Goal: Information Seeking & Learning: Learn about a topic

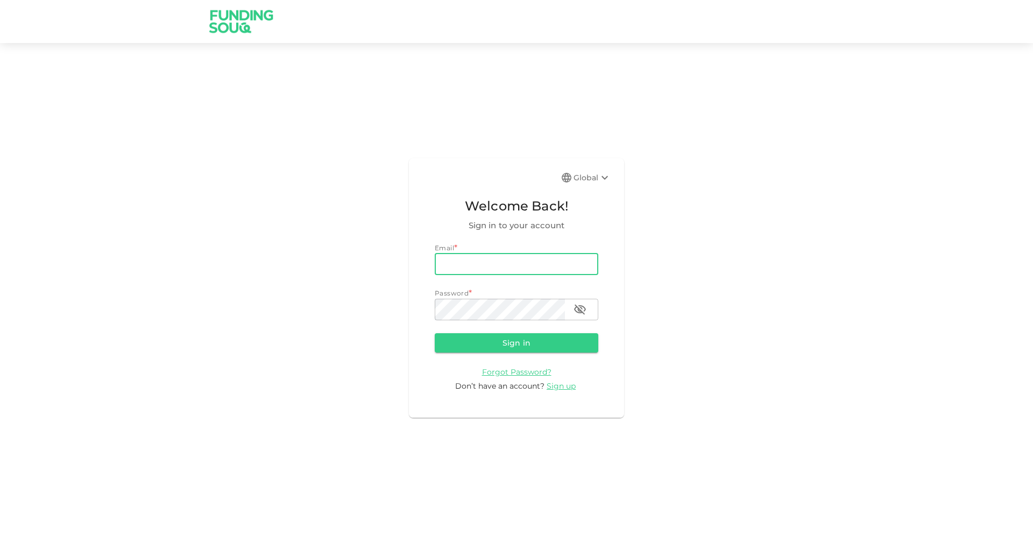
click at [493, 267] on input "email" at bounding box center [517, 264] width 164 height 22
type input "[PERSON_NAME][EMAIL_ADDRESS][PERSON_NAME][DOMAIN_NAME]"
click at [435, 333] on button "Sign in" at bounding box center [517, 342] width 164 height 19
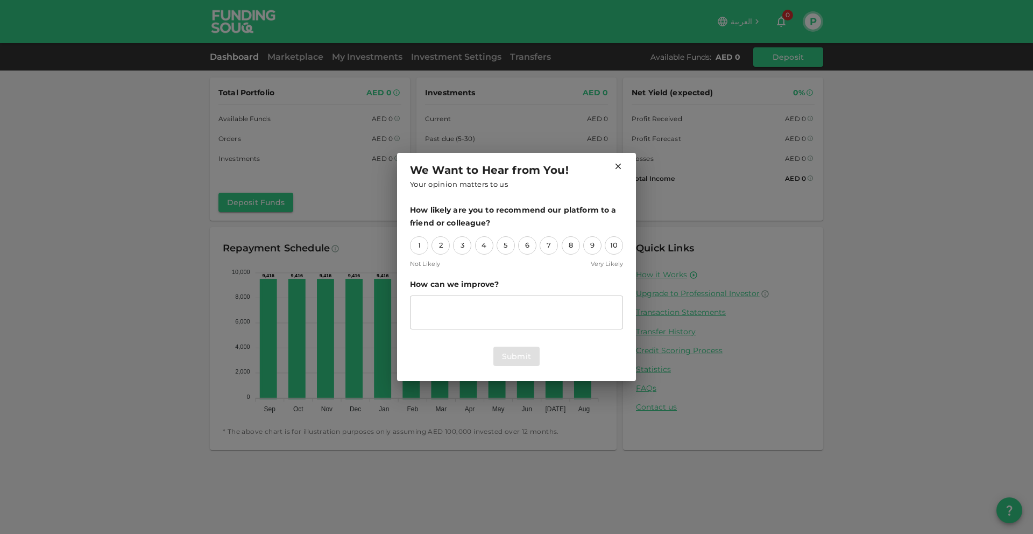
click at [620, 168] on icon at bounding box center [618, 166] width 10 height 10
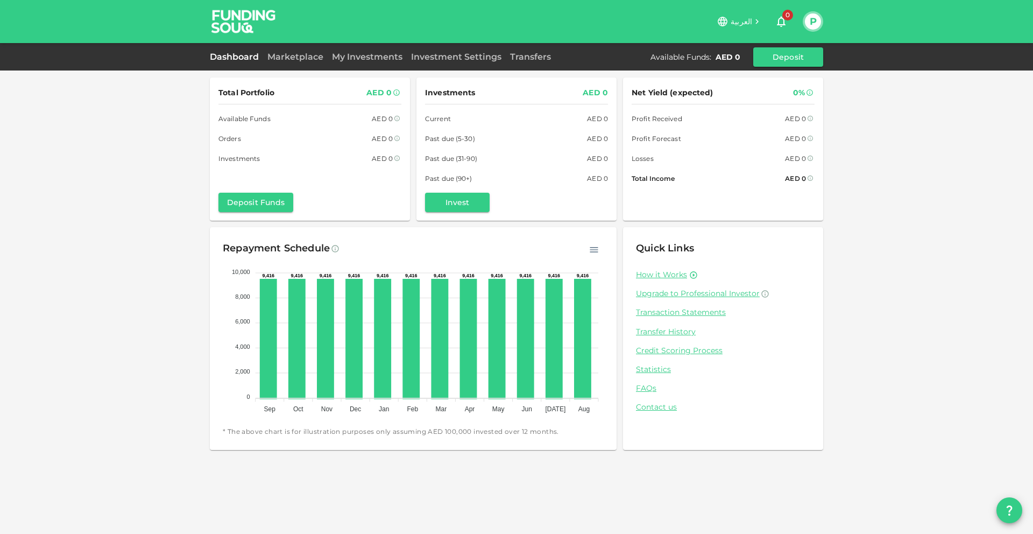
click at [98, 233] on div "Total Portfolio AED 0 Available Funds AED 0 Orders AED 0 Investments AED 0 Depo…" at bounding box center [516, 267] width 1033 height 534
click at [245, 57] on link "Dashboard" at bounding box center [236, 57] width 53 height 10
click at [307, 60] on link "Marketplace" at bounding box center [295, 57] width 65 height 10
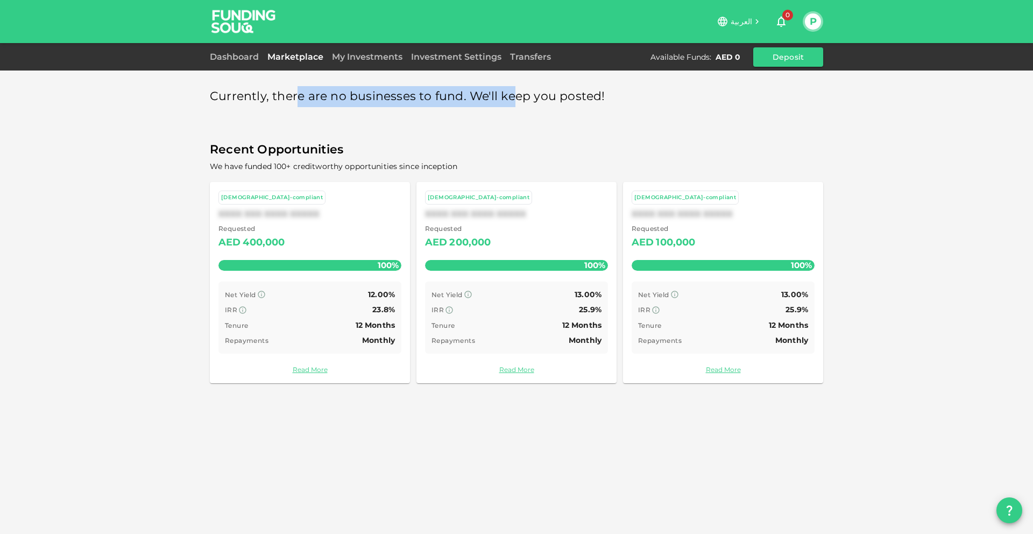
drag, startPoint x: 295, startPoint y: 97, endPoint x: 511, endPoint y: 97, distance: 215.7
click at [511, 97] on span "Currently, there are no businesses to fund. We'll keep you posted!" at bounding box center [407, 96] width 395 height 21
click at [527, 372] on link "Read More" at bounding box center [516, 369] width 183 height 10
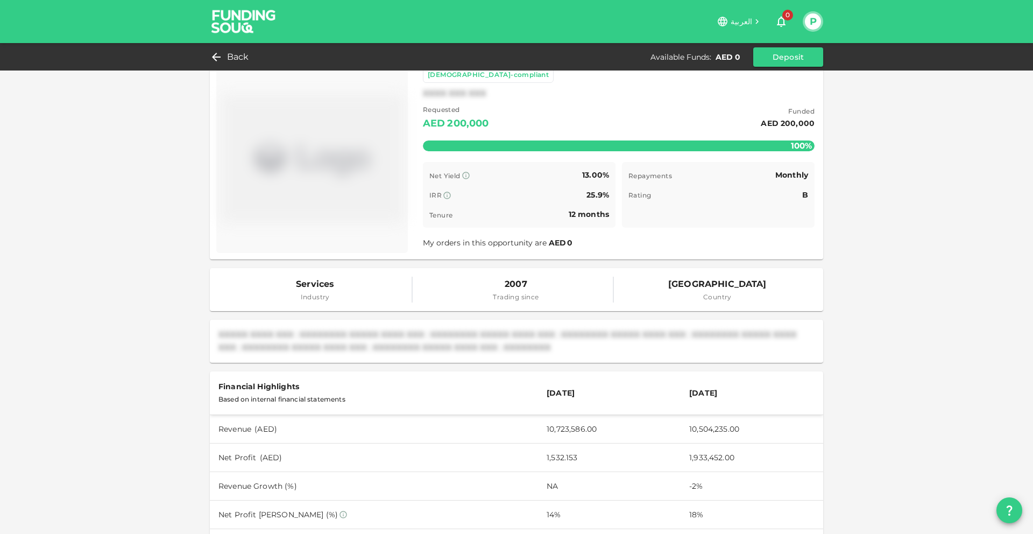
scroll to position [23, 0]
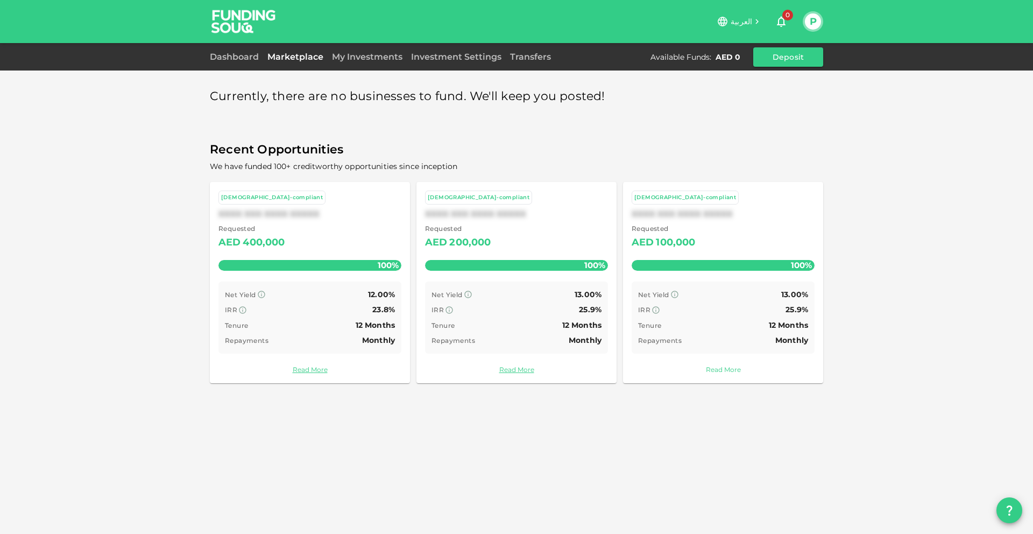
click at [710, 373] on link "Read More" at bounding box center [723, 369] width 183 height 10
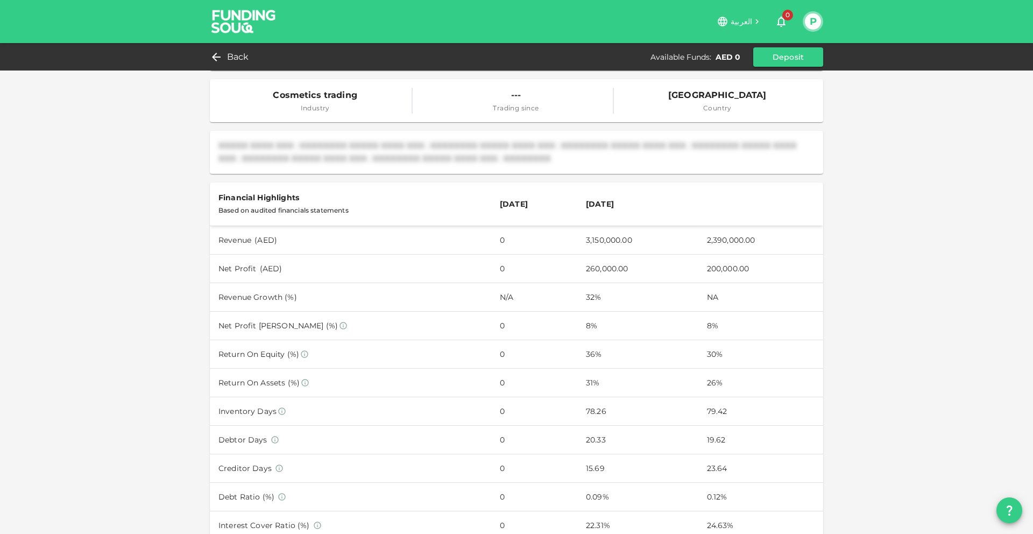
scroll to position [491, 0]
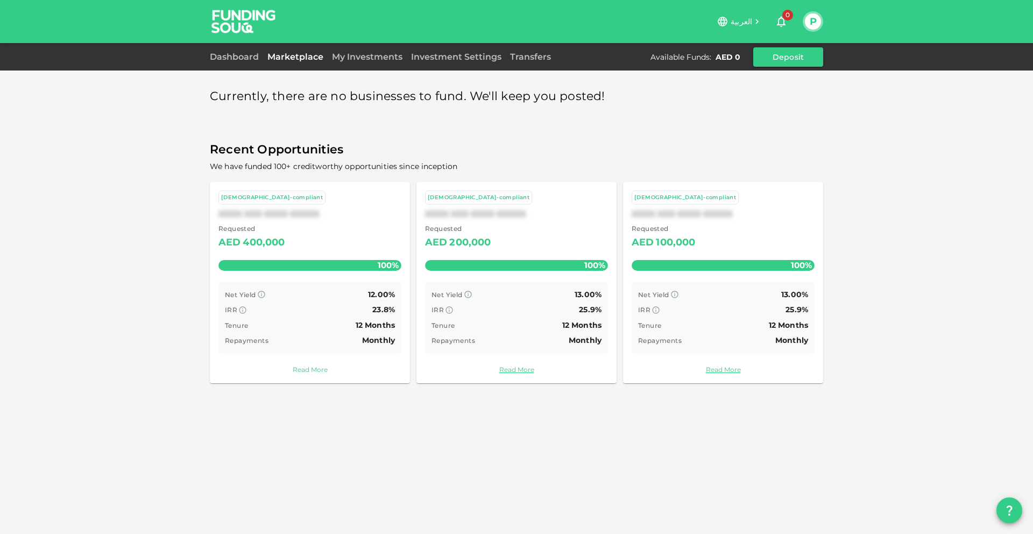
click at [319, 372] on link "Read More" at bounding box center [309, 369] width 183 height 10
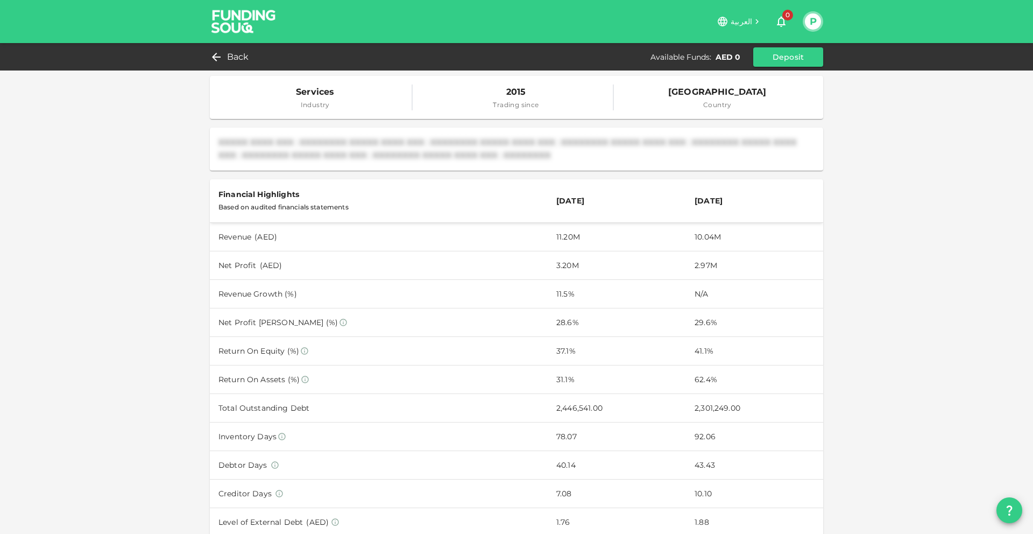
scroll to position [415, 0]
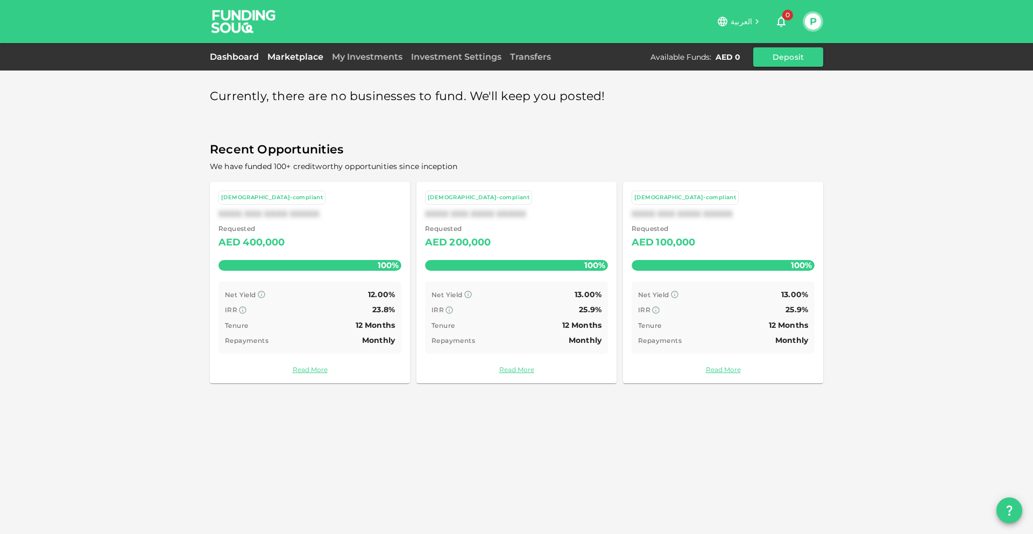
click at [236, 61] on link "Dashboard" at bounding box center [236, 57] width 53 height 10
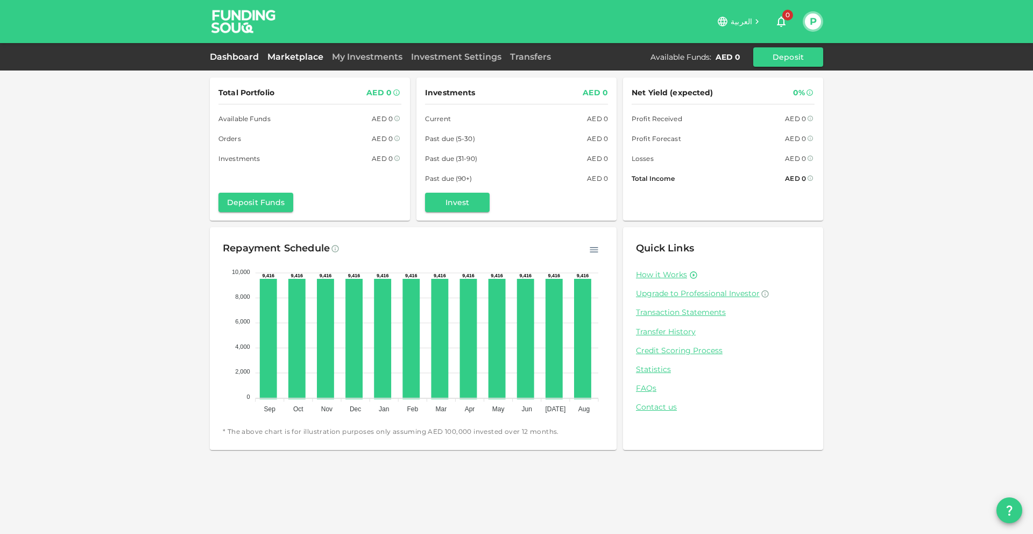
click at [298, 54] on link "Marketplace" at bounding box center [295, 57] width 65 height 10
